Goal: Task Accomplishment & Management: Manage account settings

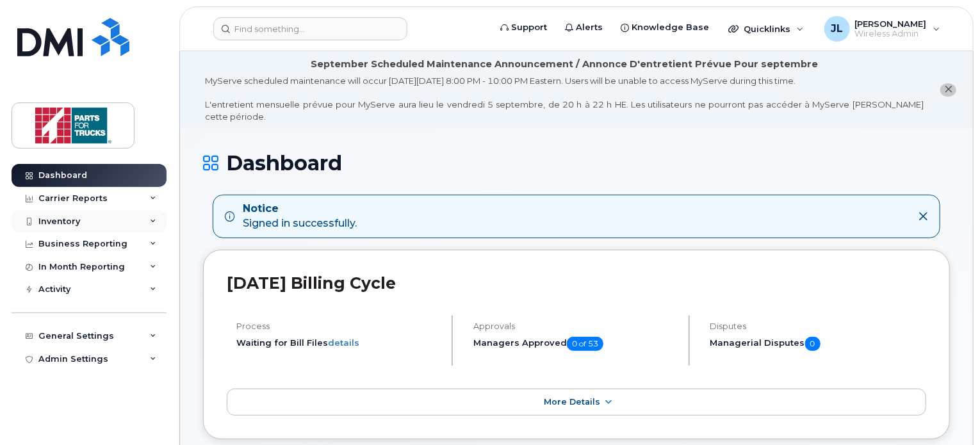
click at [114, 220] on div "Inventory" at bounding box center [89, 221] width 155 height 23
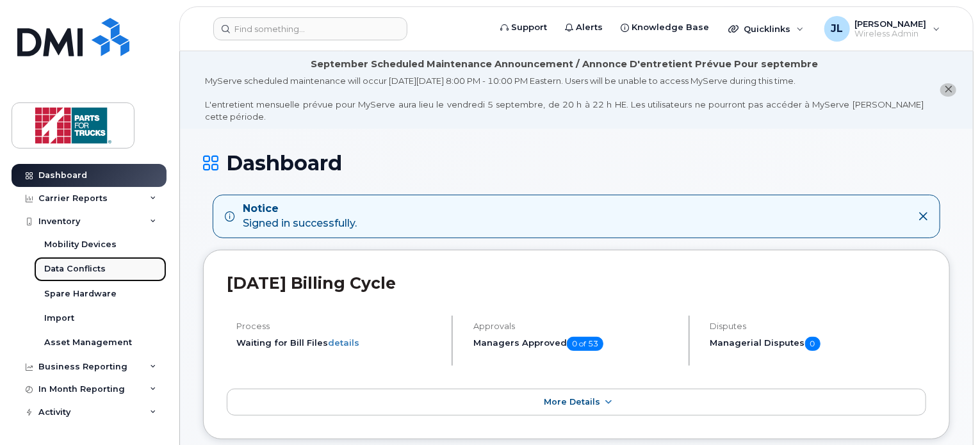
click at [74, 258] on link "Data Conflicts" at bounding box center [100, 269] width 133 height 24
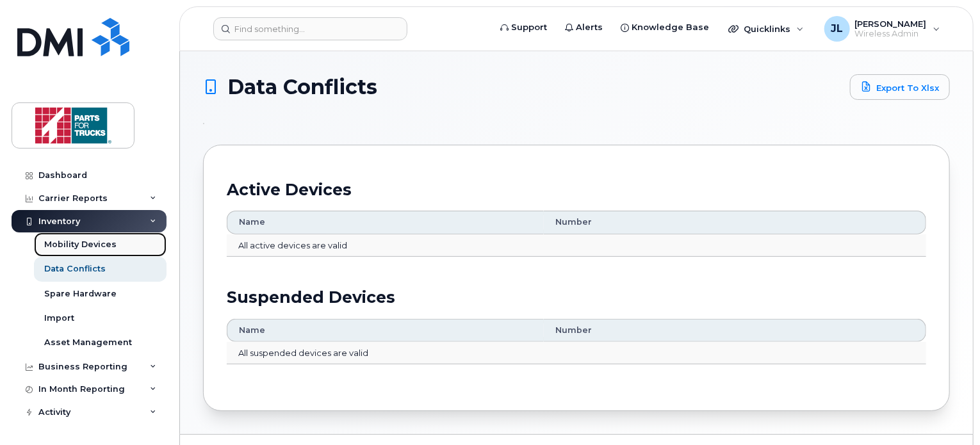
click at [95, 249] on div "Mobility Devices" at bounding box center [80, 245] width 72 height 12
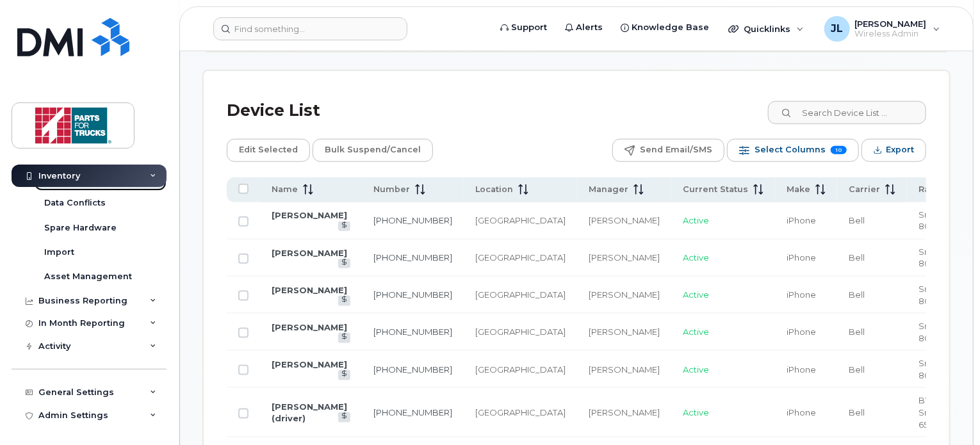
scroll to position [643, 0]
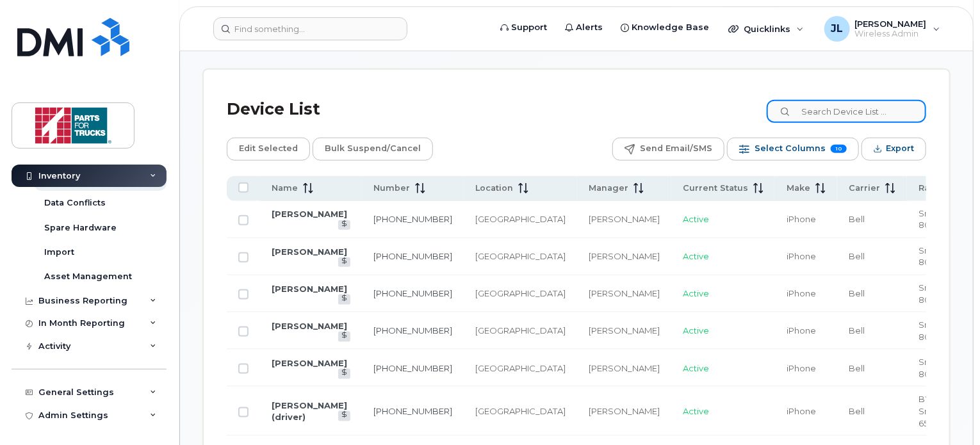
click at [840, 111] on input at bounding box center [847, 111] width 160 height 23
type input "gromek"
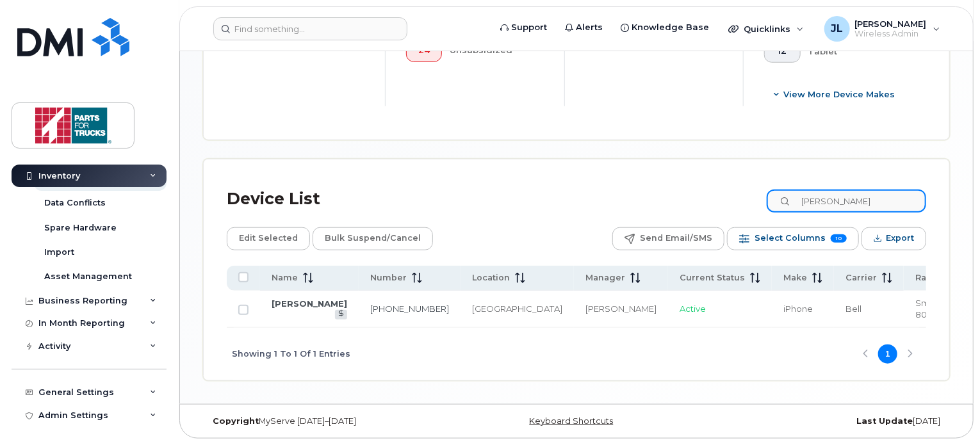
scroll to position [552, 0]
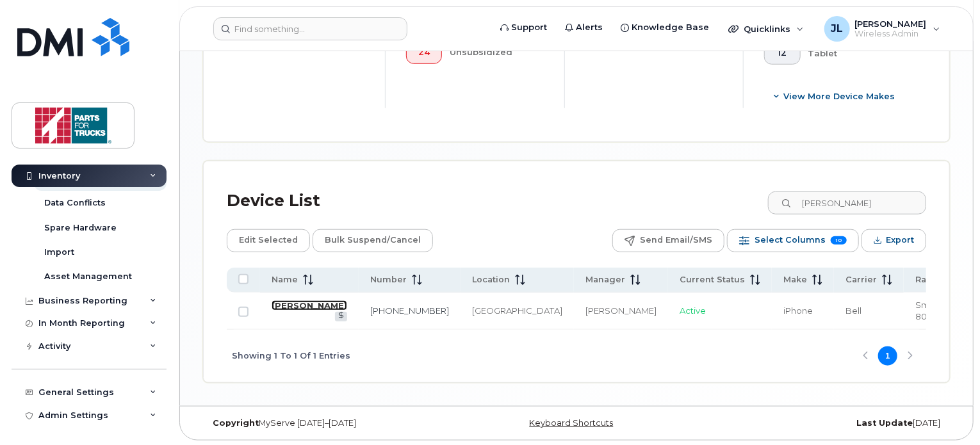
click at [294, 300] on link "[PERSON_NAME]" at bounding box center [310, 305] width 76 height 10
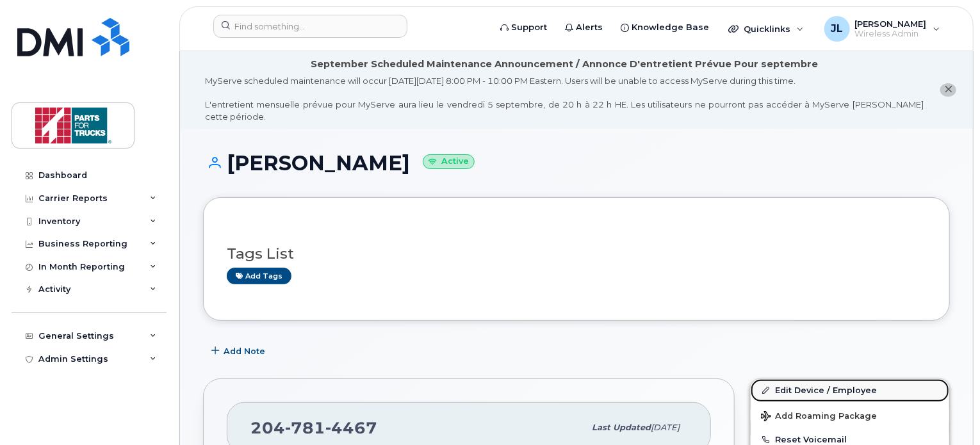
click at [805, 379] on link "Edit Device / Employee" at bounding box center [850, 390] width 199 height 23
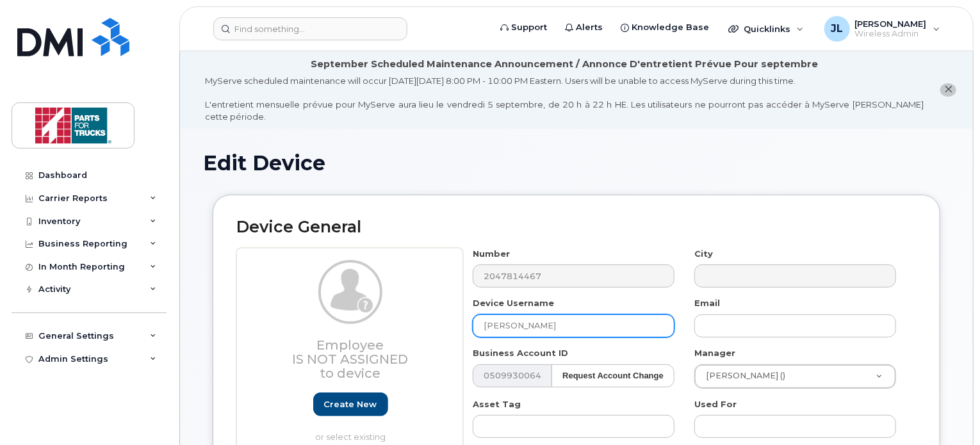
click at [482, 315] on input "[PERSON_NAME]" at bounding box center [574, 326] width 202 height 23
click at [609, 319] on input "Spare (old Richard Gromek" at bounding box center [574, 326] width 202 height 23
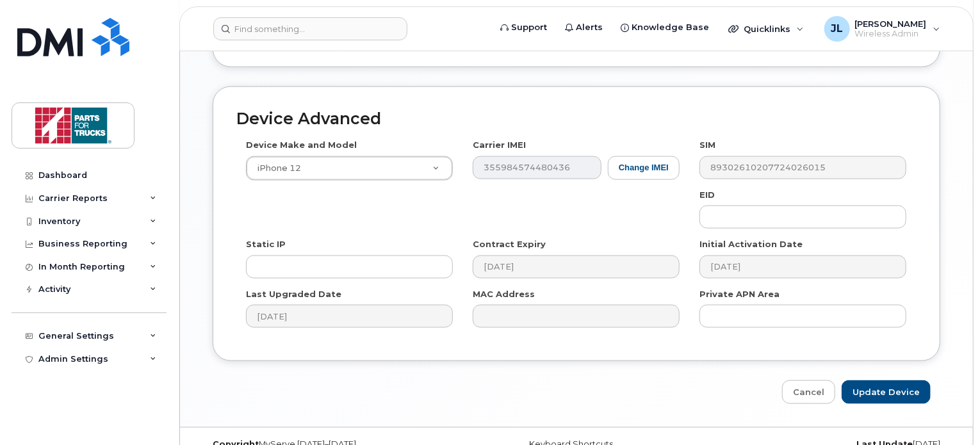
scroll to position [727, 0]
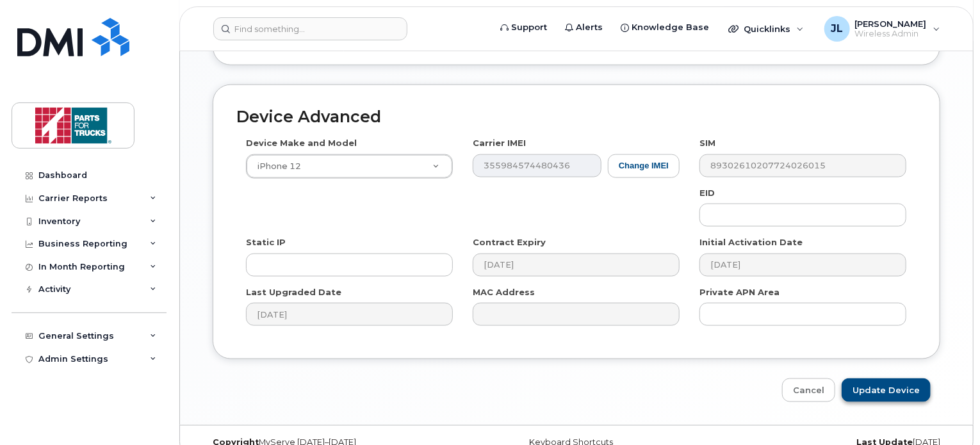
type input "Spare (old [PERSON_NAME])"
click at [892, 379] on input "Update Device" at bounding box center [886, 391] width 89 height 24
type input "Saving..."
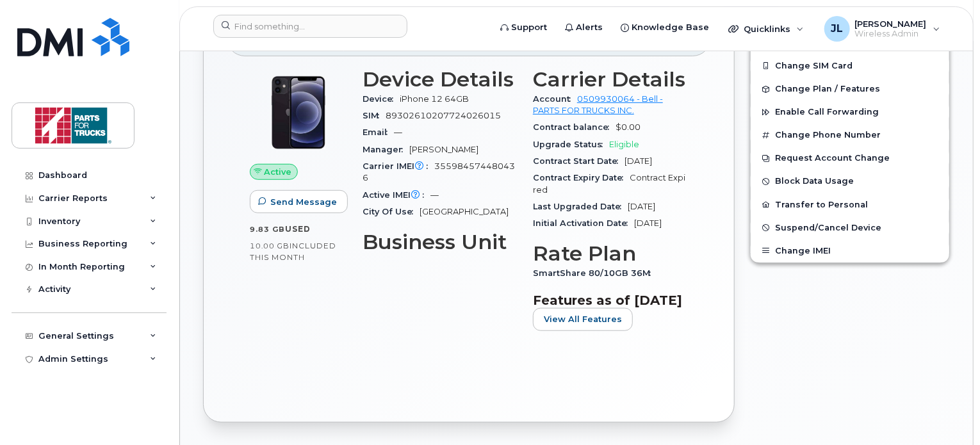
scroll to position [399, 0]
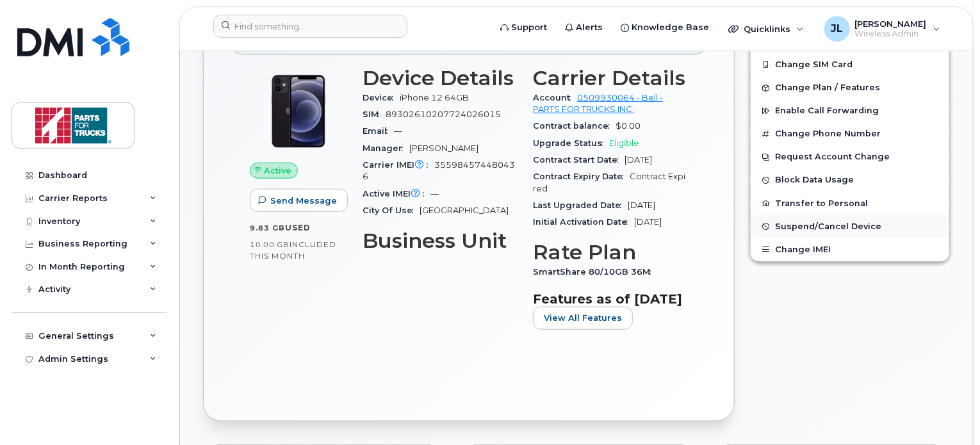
click at [815, 215] on button "Suspend/Cancel Device" at bounding box center [850, 226] width 199 height 23
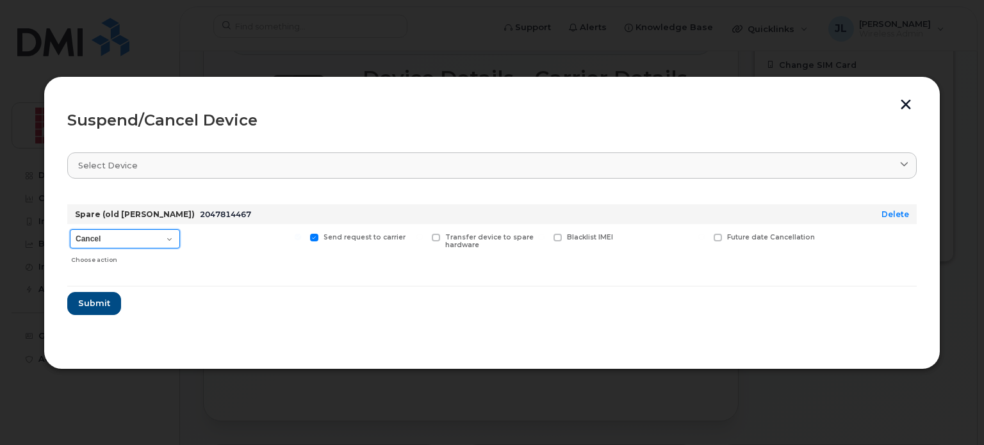
click at [167, 242] on select "Cancel Suspend - Extend Suspension Suspend - Reduced Rate Suspend - Full Rate S…" at bounding box center [125, 238] width 110 height 19
click at [226, 234] on div at bounding box center [245, 246] width 119 height 45
click at [176, 243] on select "Cancel Suspend - Extend Suspension Suspend - Reduced Rate Suspend - Full Rate S…" at bounding box center [125, 238] width 110 height 19
select select "[object Object]"
click at [70, 229] on select "Cancel Suspend - Extend Suspension Suspend - Reduced Rate Suspend - Full Rate S…" at bounding box center [125, 238] width 110 height 19
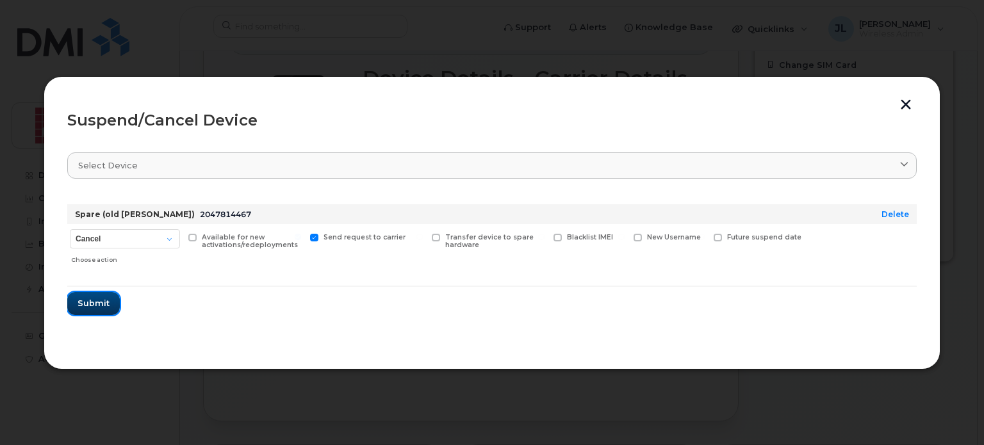
click at [108, 300] on button "Submit" at bounding box center [93, 303] width 53 height 23
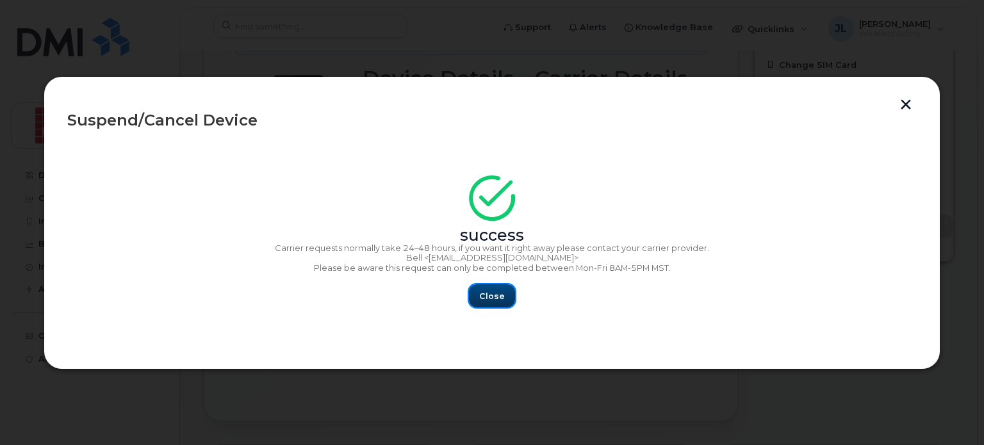
click at [484, 294] on span "Close" at bounding box center [492, 296] width 26 height 12
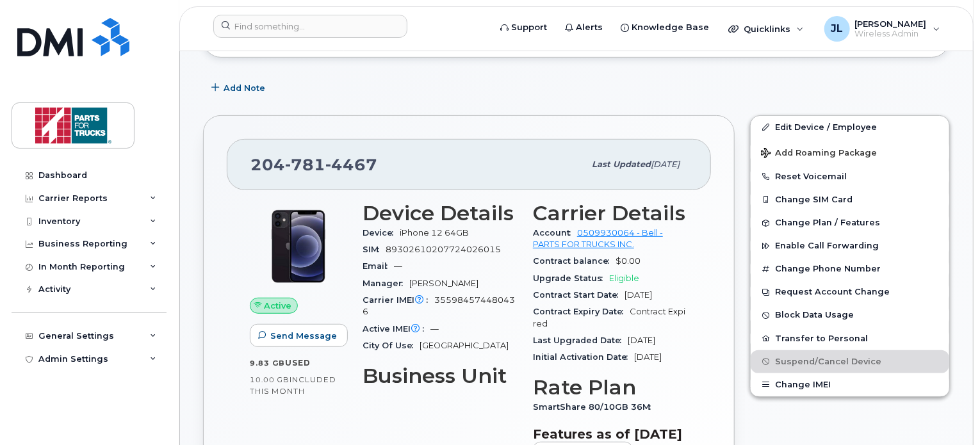
scroll to position [241, 0]
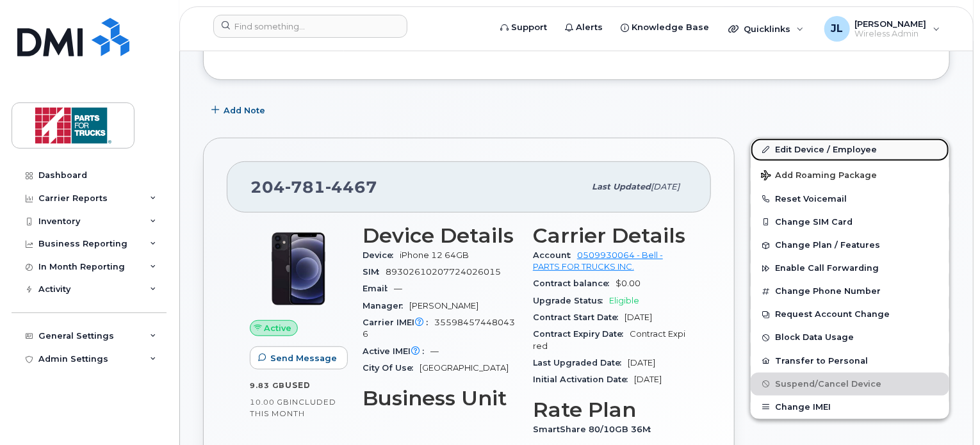
click at [841, 138] on link "Edit Device / Employee" at bounding box center [850, 149] width 199 height 23
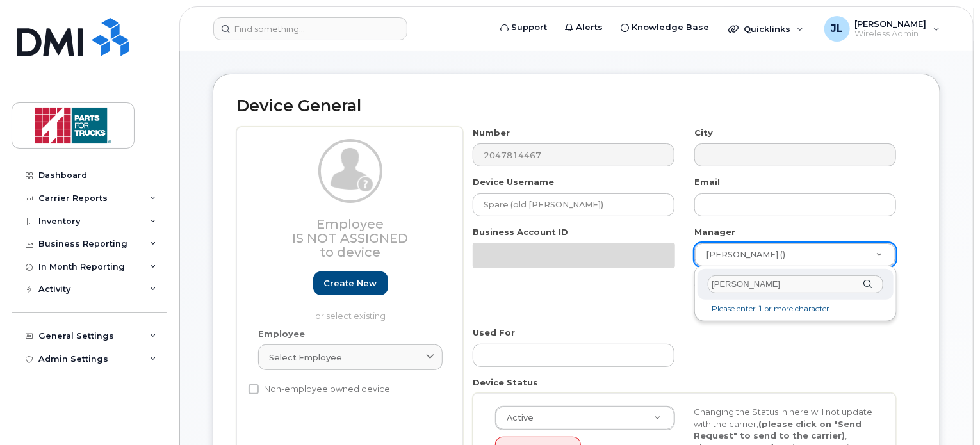
scroll to position [109, 0]
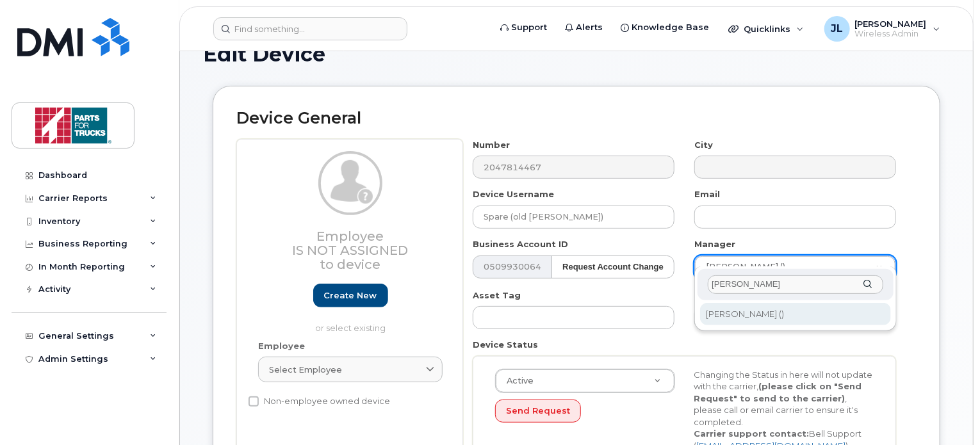
type input "jamie r"
type input "1918267"
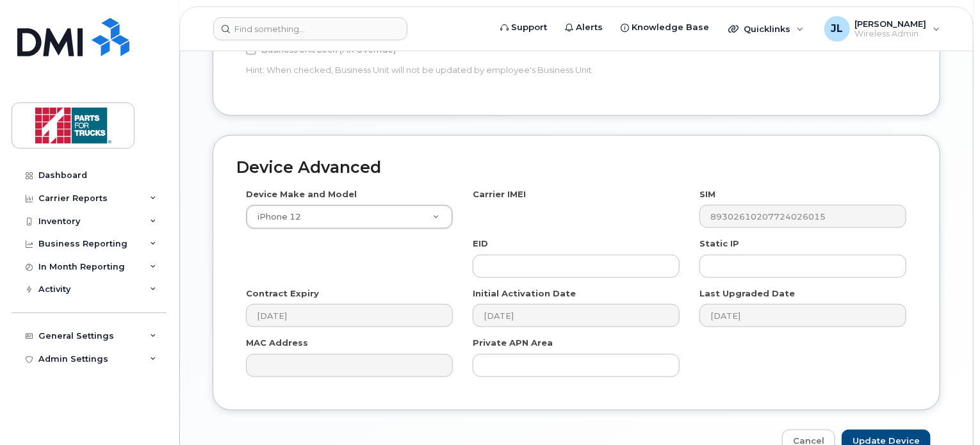
scroll to position [772, 0]
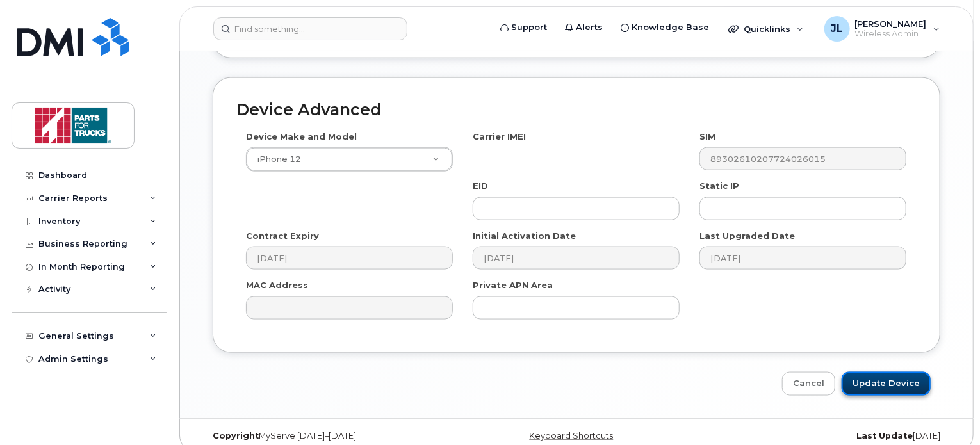
click at [874, 372] on input "Update Device" at bounding box center [886, 384] width 89 height 24
type input "Saving..."
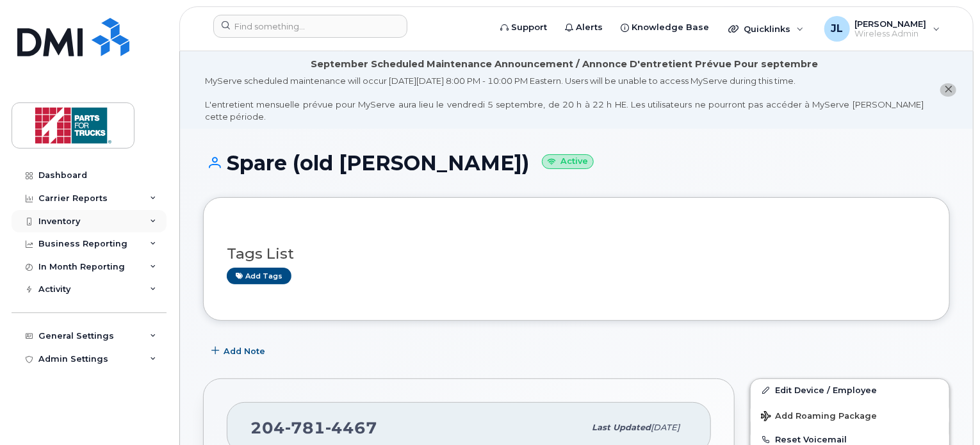
click at [121, 222] on div "Inventory" at bounding box center [89, 221] width 155 height 23
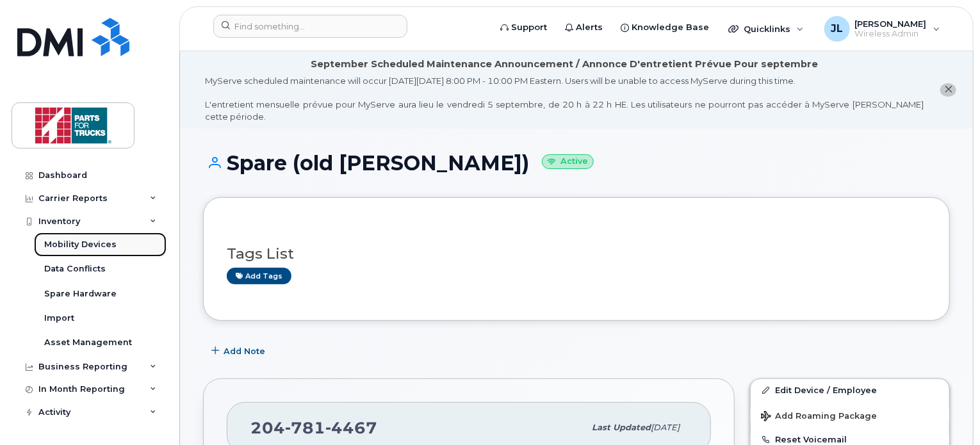
click at [96, 243] on div "Mobility Devices" at bounding box center [80, 245] width 72 height 12
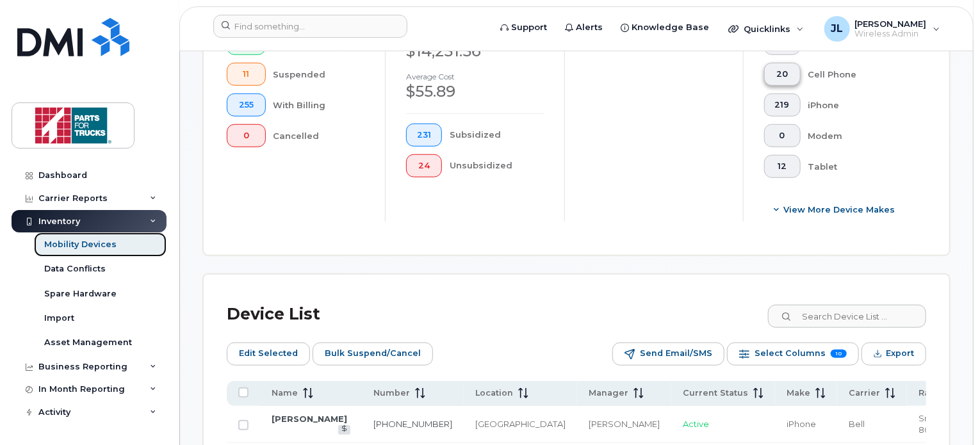
scroll to position [493, 0]
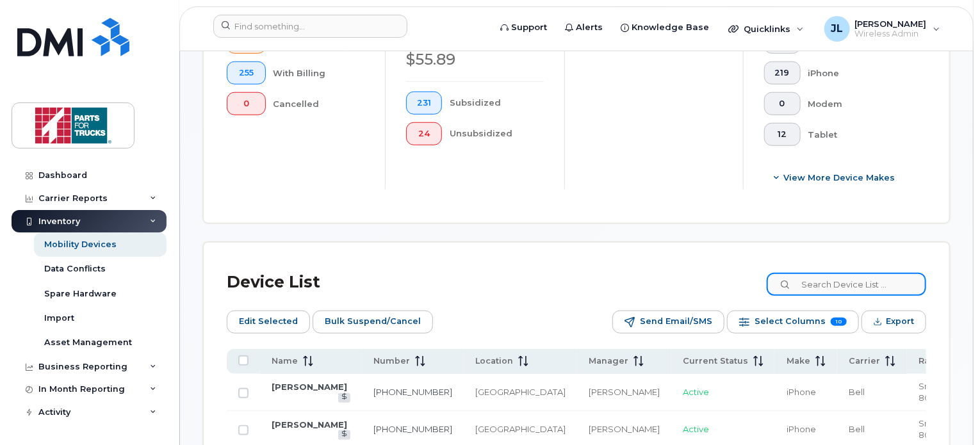
click at [832, 277] on input at bounding box center [847, 284] width 160 height 23
type input "[PERSON_NAME]"
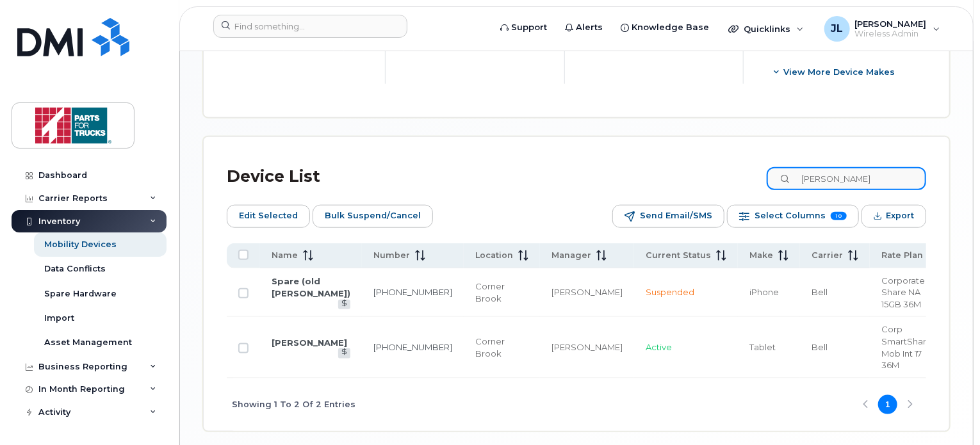
scroll to position [602, 0]
